Goal: Information Seeking & Learning: Learn about a topic

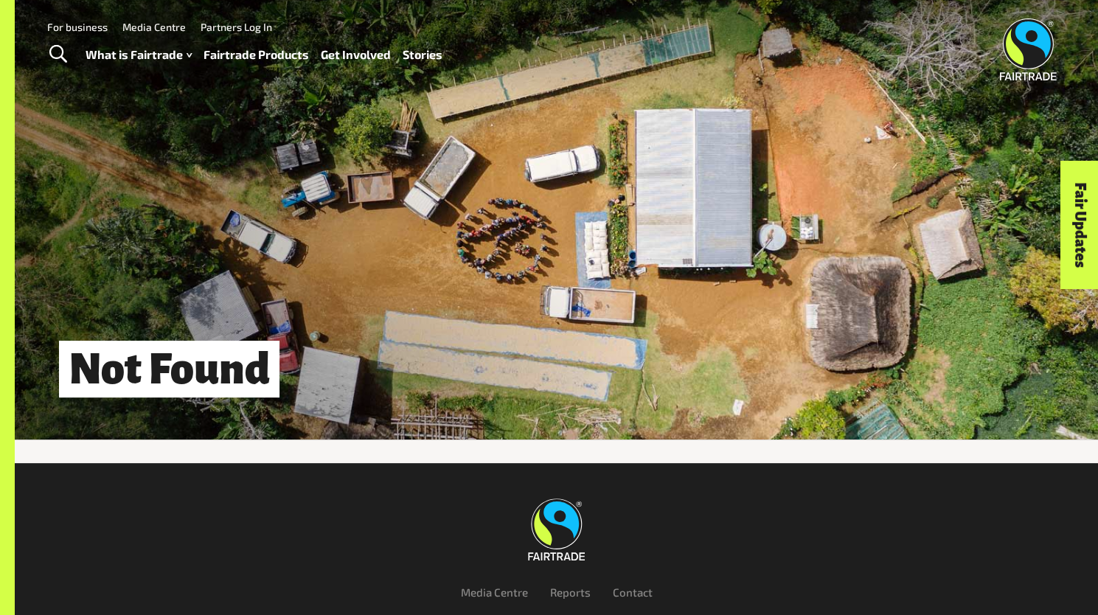
click at [253, 55] on link "Fairtrade Products" at bounding box center [255, 54] width 105 height 21
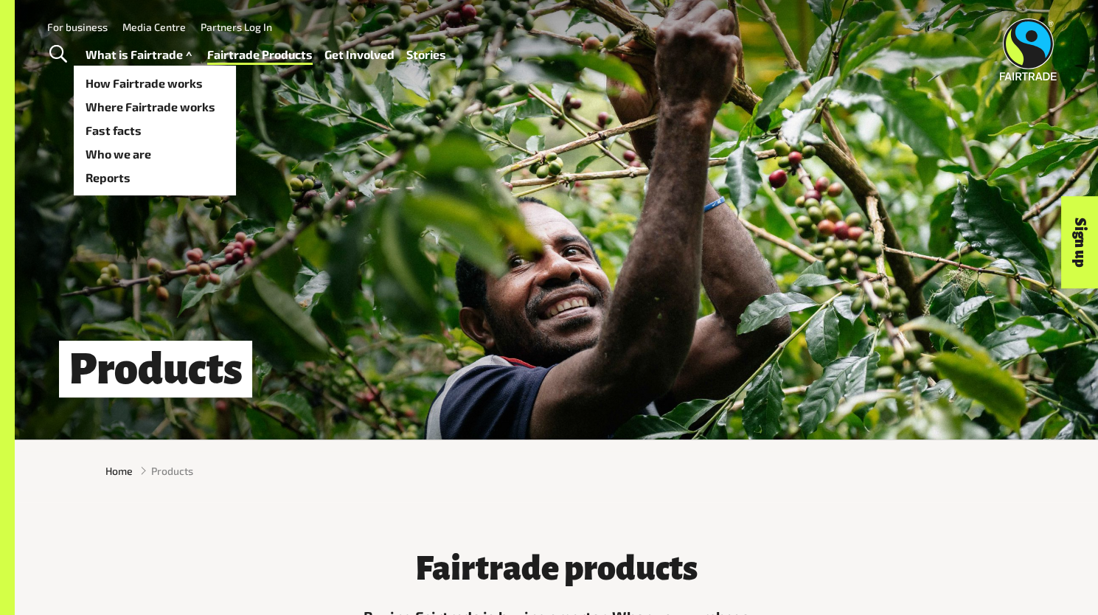
click at [164, 60] on link "What is Fairtrade" at bounding box center [141, 54] width 110 height 21
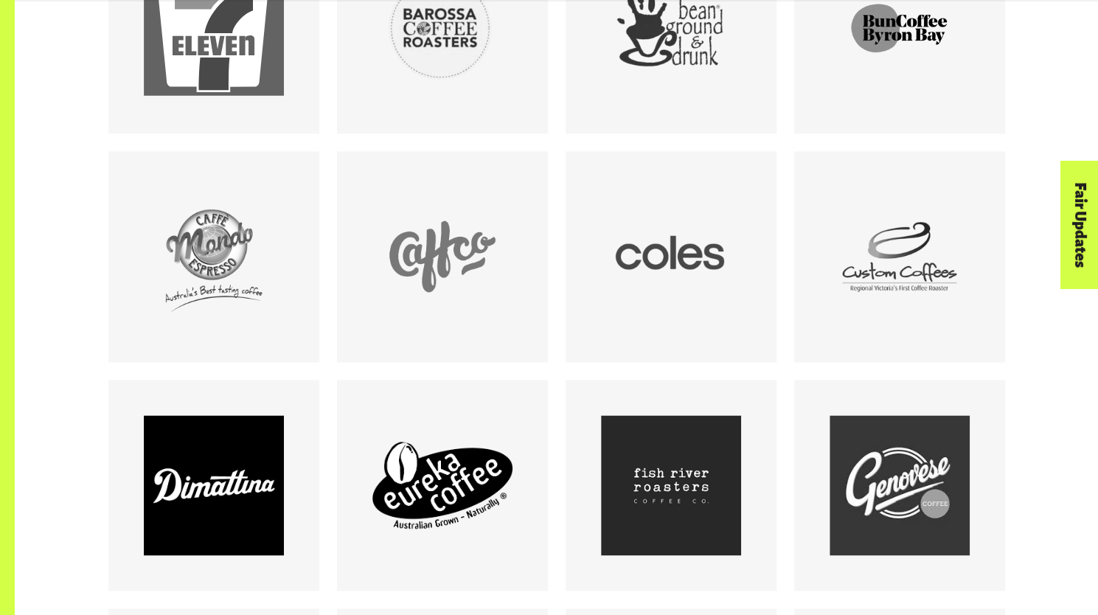
scroll to position [1048, 0]
